Goal: Transaction & Acquisition: Download file/media

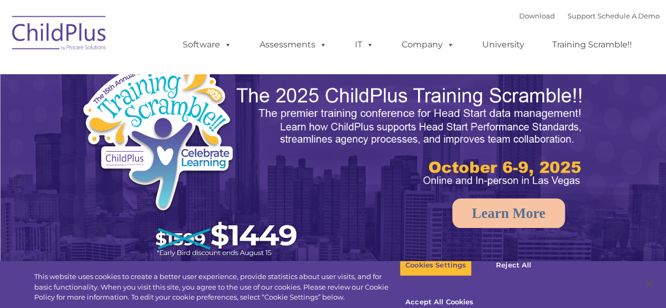
select select "MEDIUM"
click at [528, 19] on link "Download" at bounding box center [537, 16] width 36 height 8
click at [479, 292] on button "Accept All Cookies" at bounding box center [439, 303] width 79 height 22
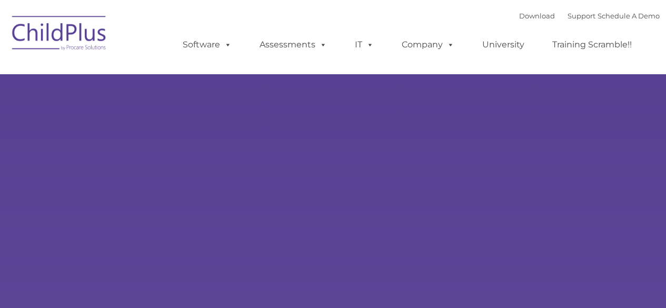
type input ""
select select "MEDIUM"
